Goal: Information Seeking & Learning: Stay updated

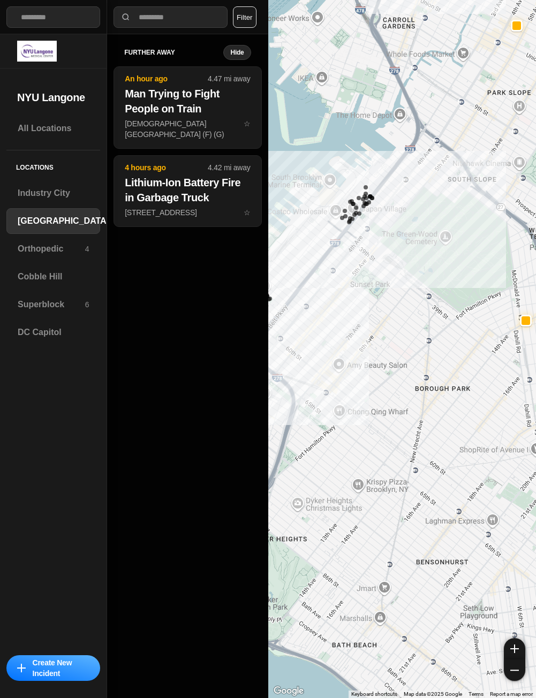
select select "*"
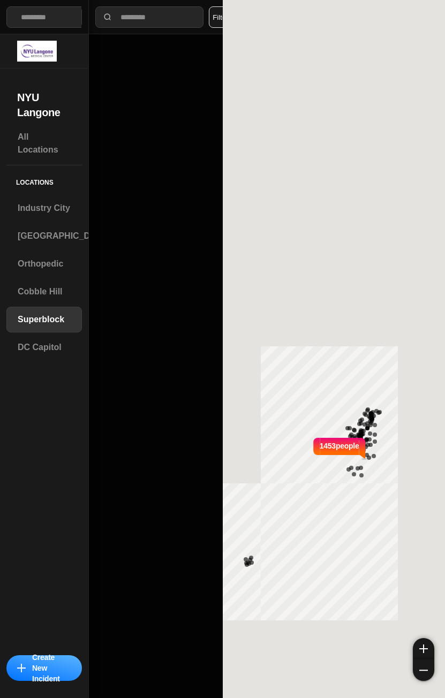
select select "*"
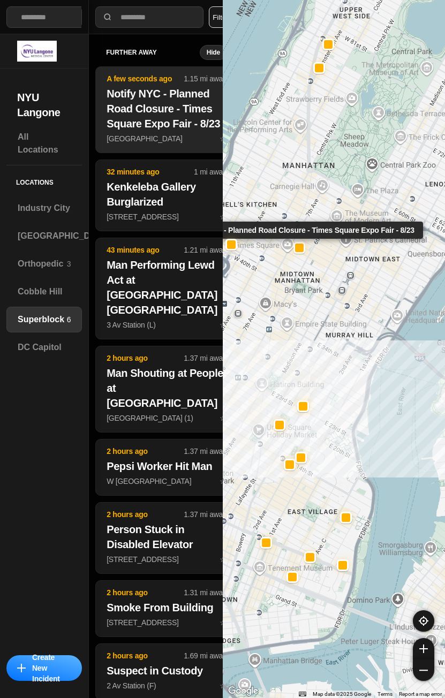
click at [155, 127] on h2 "Notify NYC - Planned Road Closure - Times Square Expo Fair - 8/23" at bounding box center [167, 108] width 120 height 45
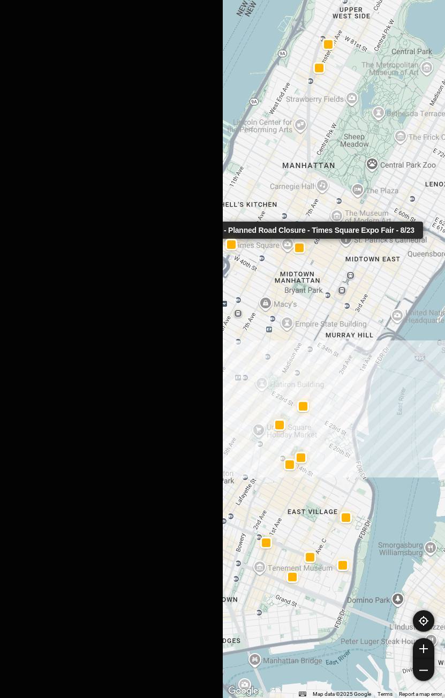
click at [155, 126] on div at bounding box center [111, 349] width 223 height 698
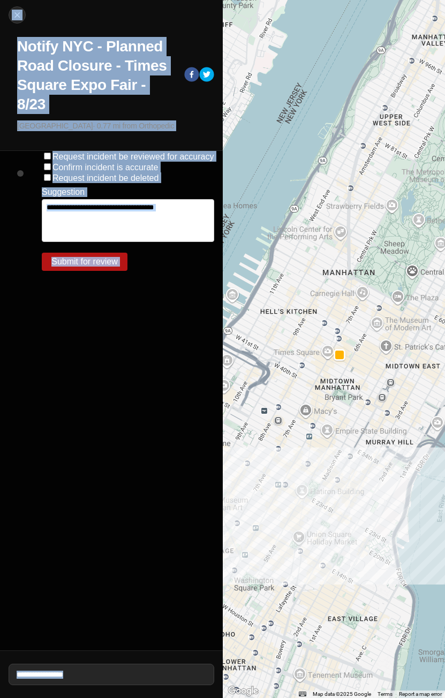
click at [127, 359] on div "Request incident be reviewed for accuracy Confirm incident is accurate Request …" at bounding box center [128, 401] width 190 height 500
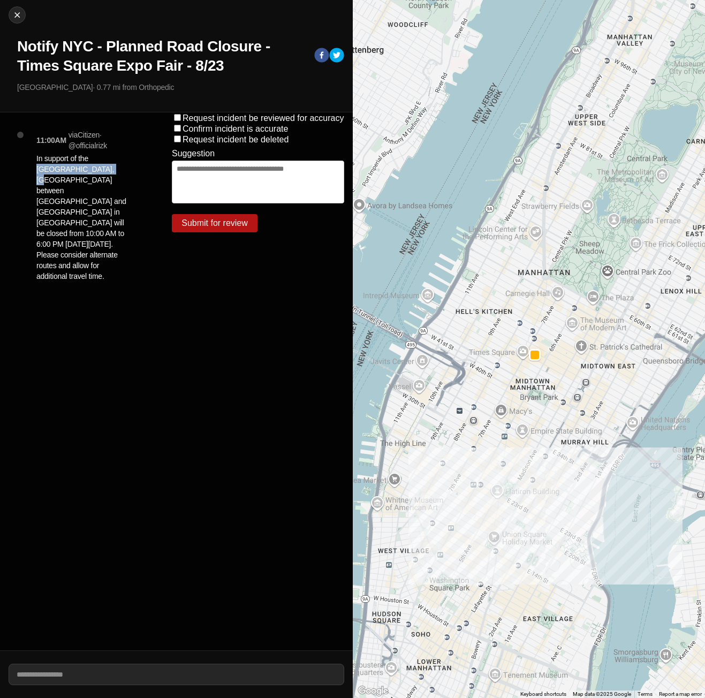
drag, startPoint x: 96, startPoint y: 162, endPoint x: 91, endPoint y: 169, distance: 8.9
click at [91, 169] on p "In support of the [GEOGRAPHIC_DATA], [GEOGRAPHIC_DATA] between [GEOGRAPHIC_DATA…" at bounding box center [82, 217] width 93 height 128
copy p "Times Square Expo Fai"
drag, startPoint x: 71, startPoint y: 183, endPoint x: 70, endPoint y: 177, distance: 6.0
click at [71, 183] on p "In support of the [GEOGRAPHIC_DATA], [GEOGRAPHIC_DATA] between [GEOGRAPHIC_DATA…" at bounding box center [82, 217] width 93 height 128
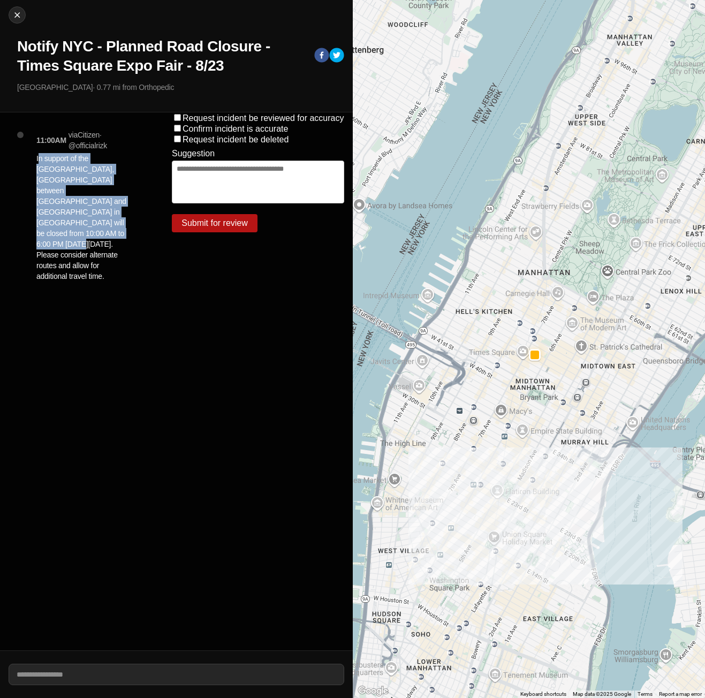
drag, startPoint x: 37, startPoint y: 158, endPoint x: 93, endPoint y: 220, distance: 83.0
click at [93, 220] on p "In support of the [GEOGRAPHIC_DATA], [GEOGRAPHIC_DATA] between [GEOGRAPHIC_DATA…" at bounding box center [82, 217] width 93 height 128
copy p "n support of the [GEOGRAPHIC_DATA], [GEOGRAPHIC_DATA] and [GEOGRAPHIC_DATA] in …"
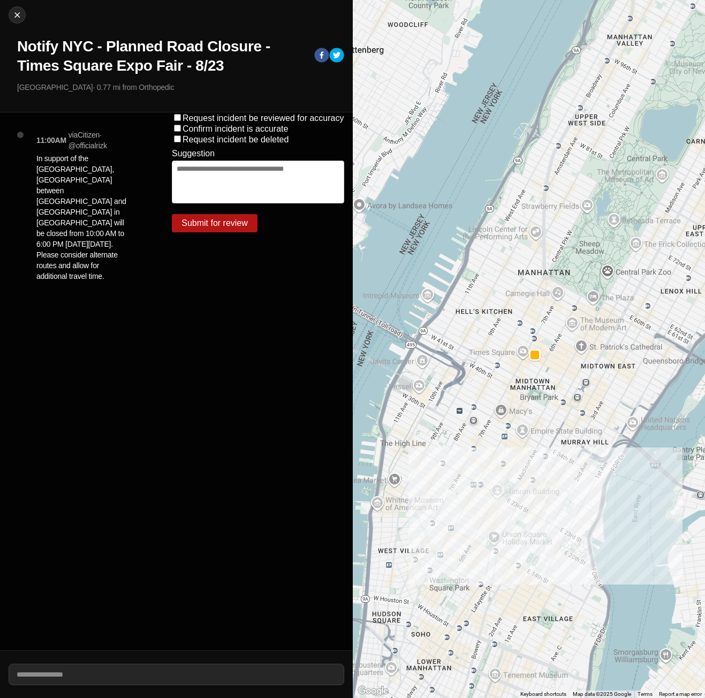
drag, startPoint x: 63, startPoint y: 397, endPoint x: 69, endPoint y: 389, distance: 10.3
click at [63, 397] on div "11:00AM via Citizen · @ officialrizk In support of the [GEOGRAPHIC_DATA], [GEOG…" at bounding box center [81, 381] width 163 height 538
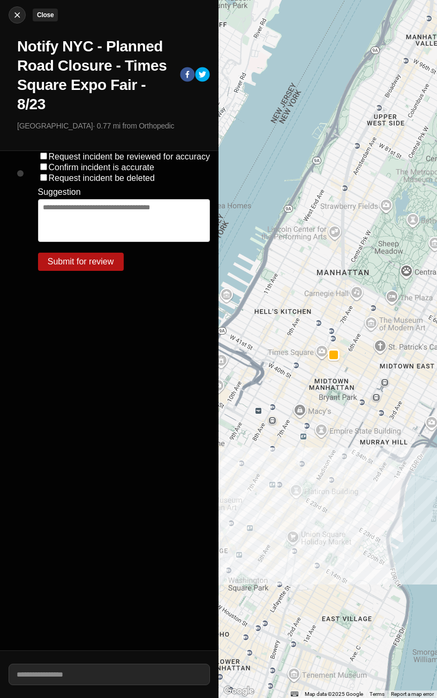
click at [12, 14] on div at bounding box center [17, 15] width 16 height 11
select select "*"
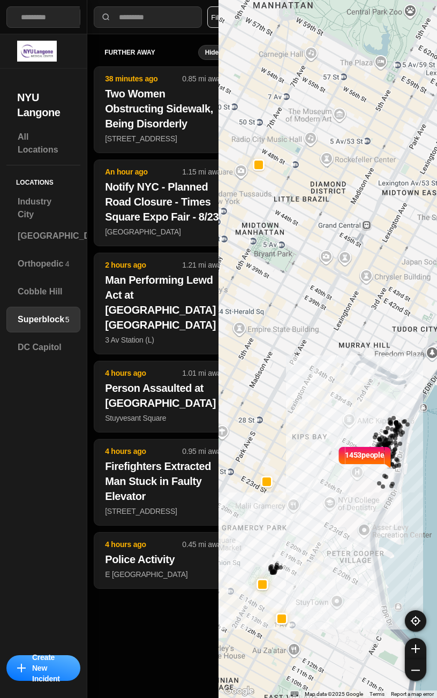
drag, startPoint x: 315, startPoint y: 350, endPoint x: 350, endPoint y: 360, distance: 35.6
click at [350, 360] on div "1453 people" at bounding box center [327, 349] width 218 height 698
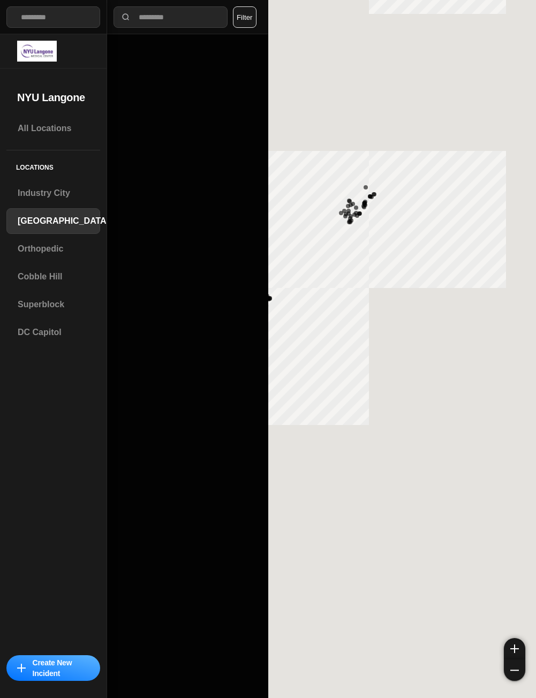
select select "*"
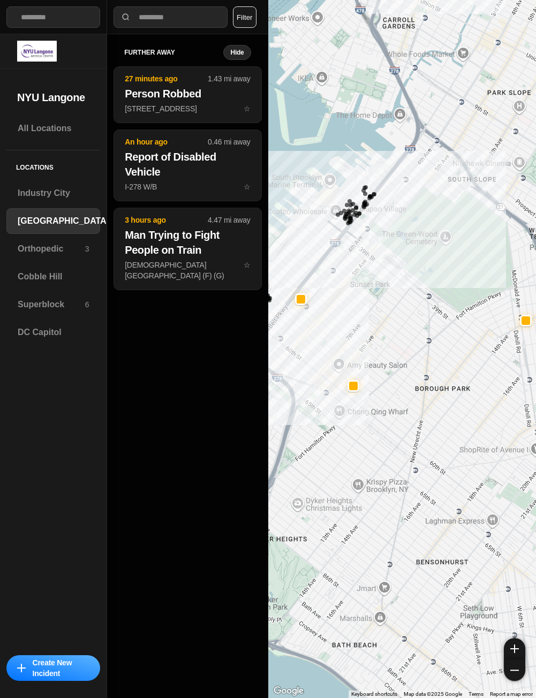
select select "*"
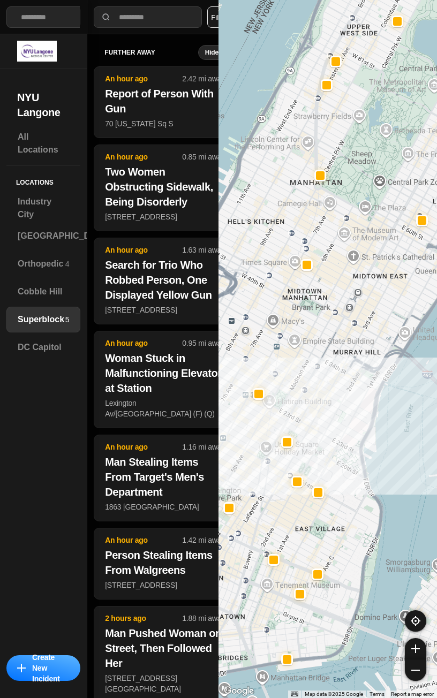
select select "*"
